Goal: Task Accomplishment & Management: Use online tool/utility

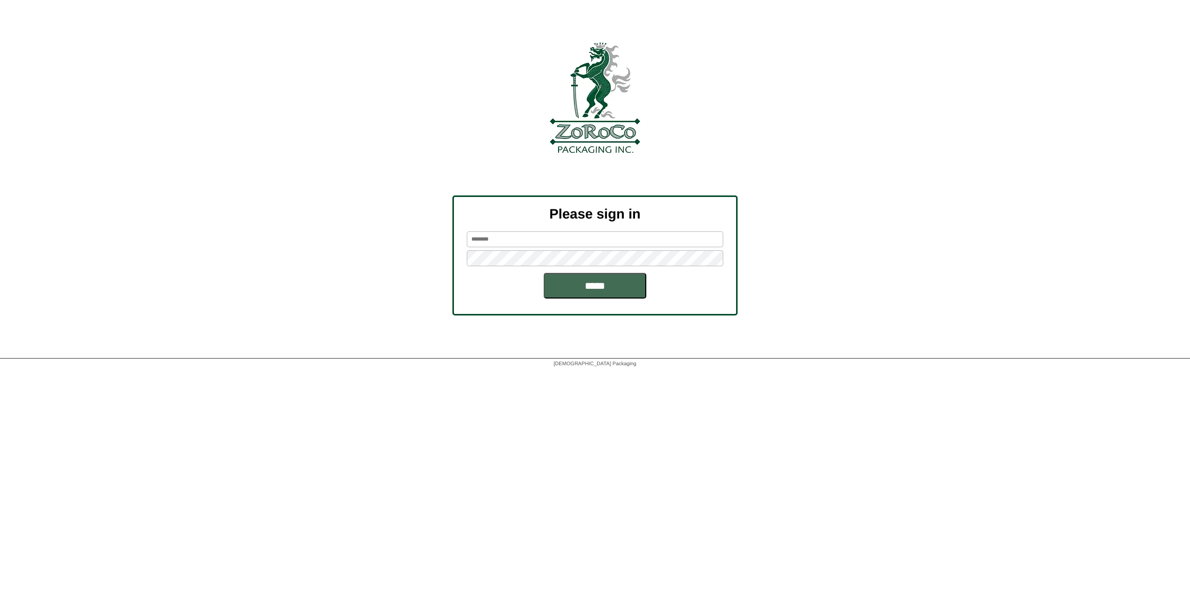
type input "******"
click at [602, 294] on input "*****" at bounding box center [595, 286] width 103 height 26
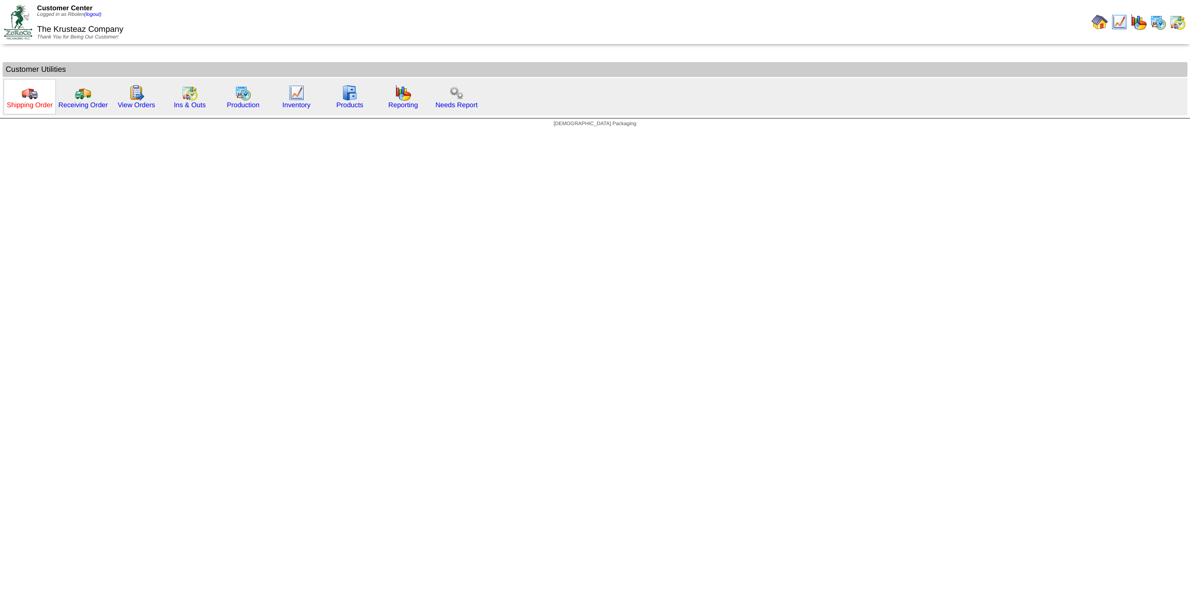
click at [49, 107] on link "Shipping Order" at bounding box center [30, 105] width 46 height 8
